Goal: Register for event/course

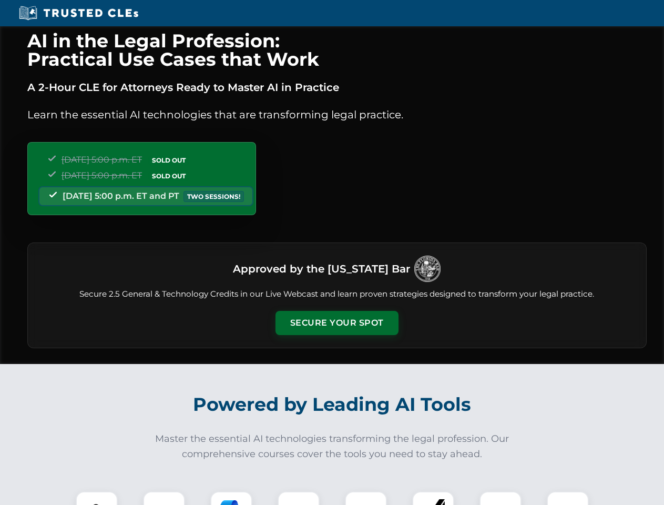
click at [336, 323] on button "Secure Your Spot" at bounding box center [337, 323] width 123 height 24
click at [97, 498] on img at bounding box center [96, 512] width 30 height 30
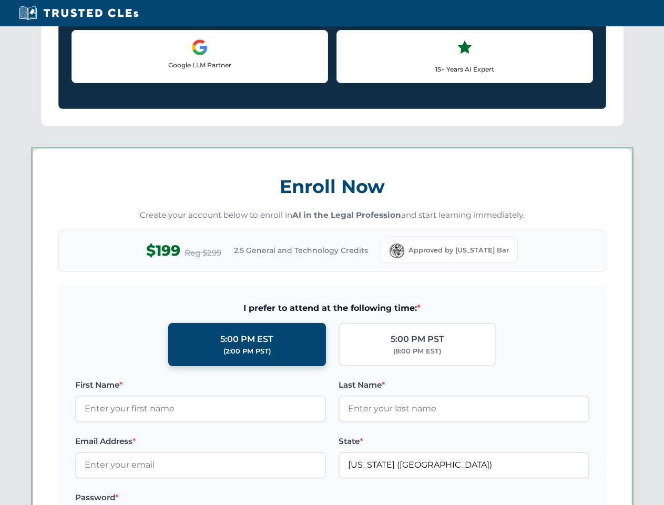
click at [299, 498] on label "Password *" at bounding box center [200, 497] width 251 height 13
